Goal: Find specific page/section: Find specific page/section

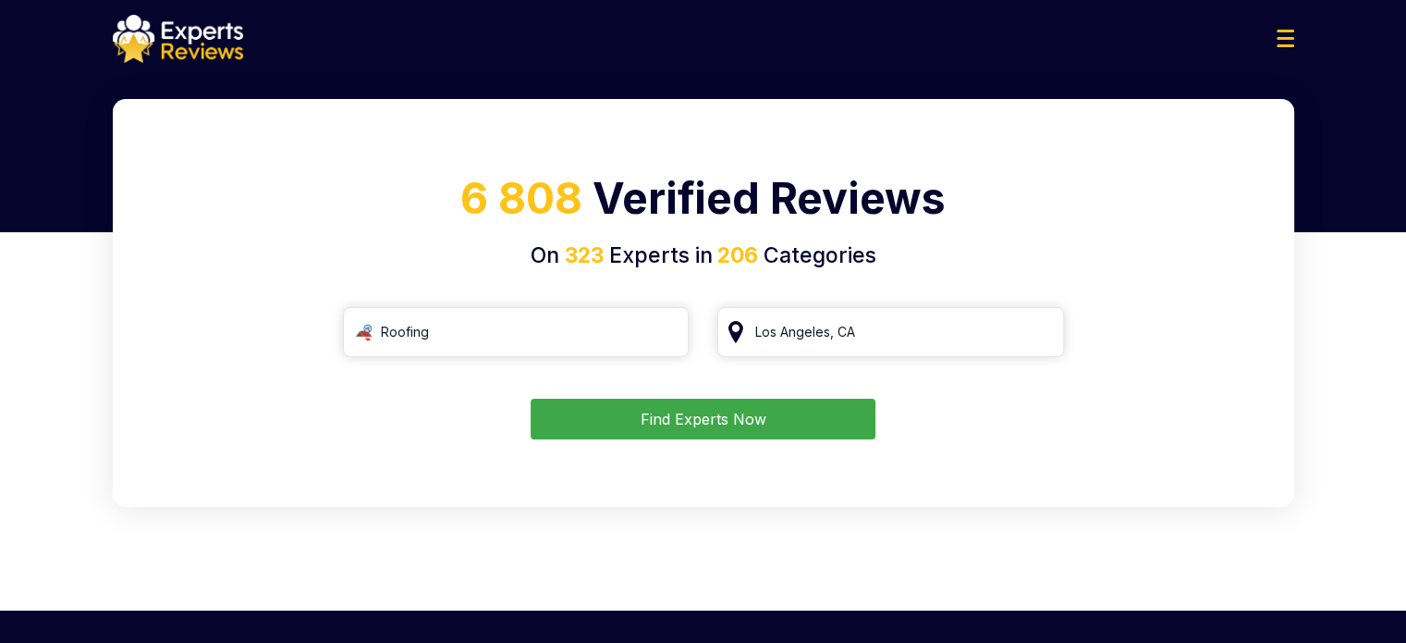
type input "Roofing"
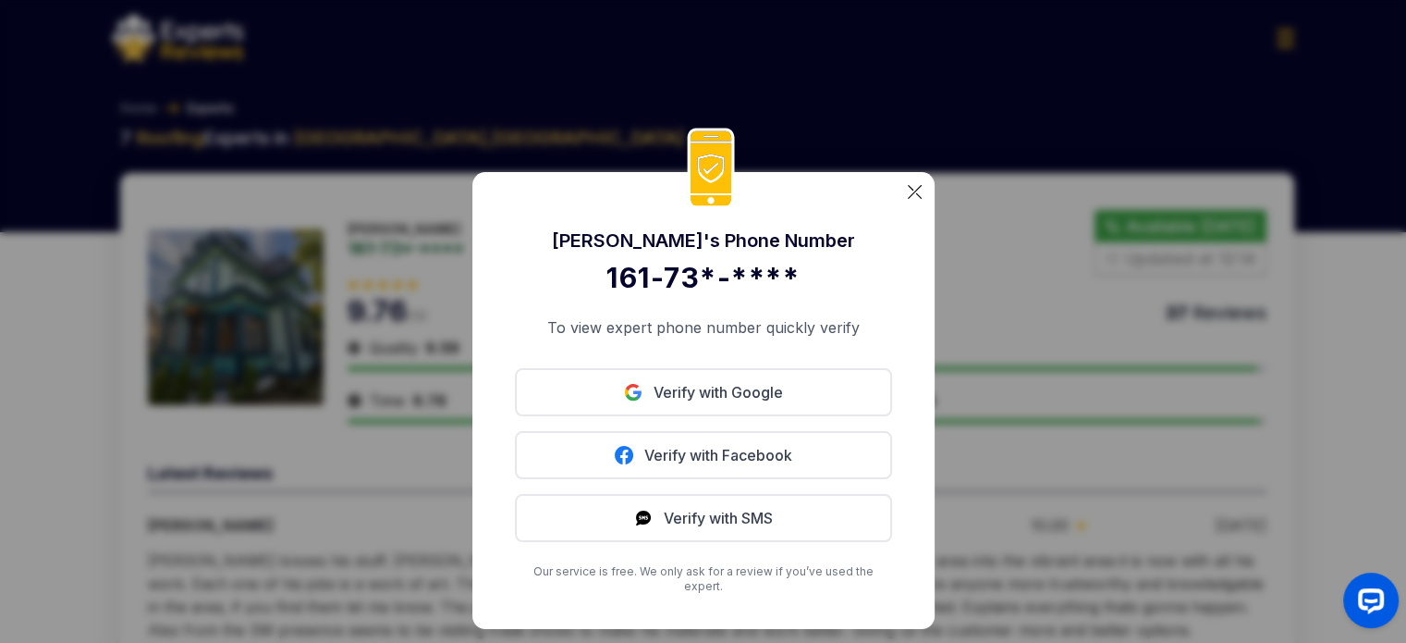
drag, startPoint x: 0, startPoint y: 0, endPoint x: 702, endPoint y: 465, distance: 841.9
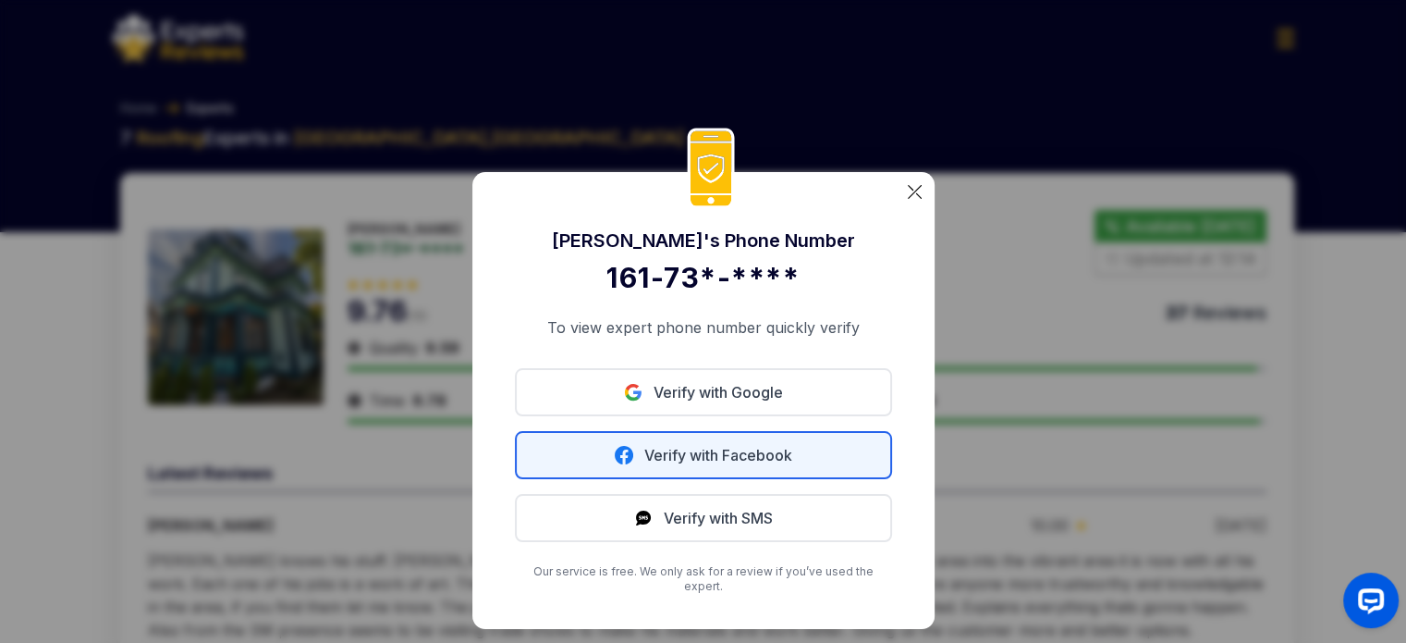
click at [702, 465] on link "Verify with Facebook" at bounding box center [703, 455] width 377 height 48
